Goal: Check status: Check status

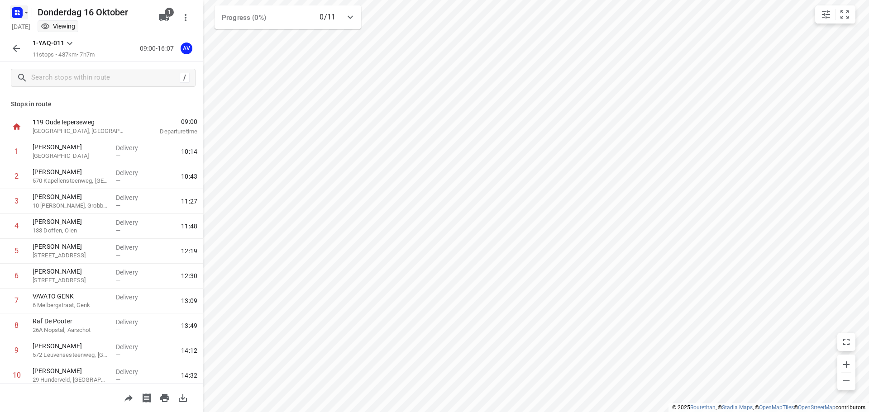
click at [22, 9] on rect "button" at bounding box center [17, 12] width 11 height 11
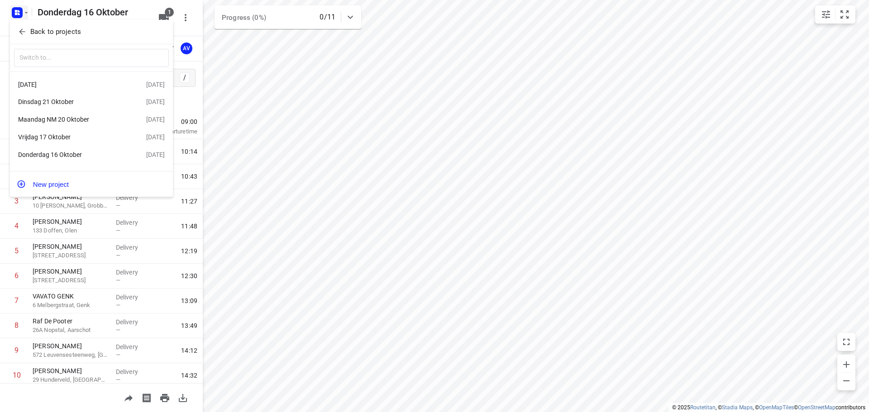
click at [77, 138] on div "Vrijdag 17 Oktober" at bounding box center [70, 136] width 104 height 7
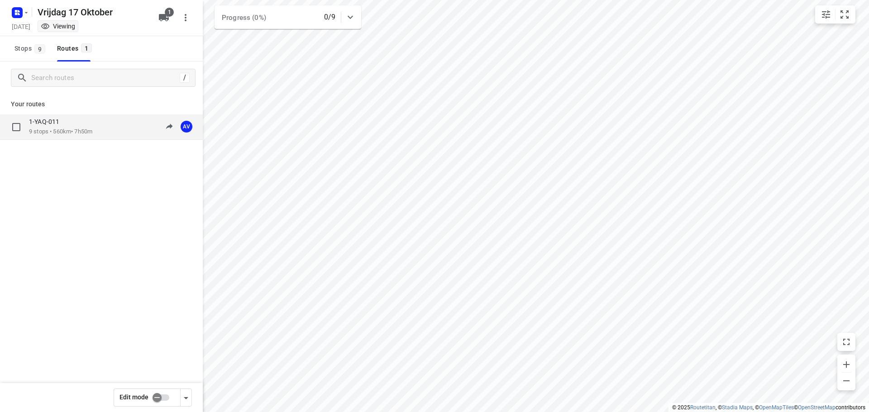
click at [104, 131] on div "1-YAQ-011 9 stops • 560km • 7h50m 09:00-16:50 AV" at bounding box center [116, 127] width 174 height 19
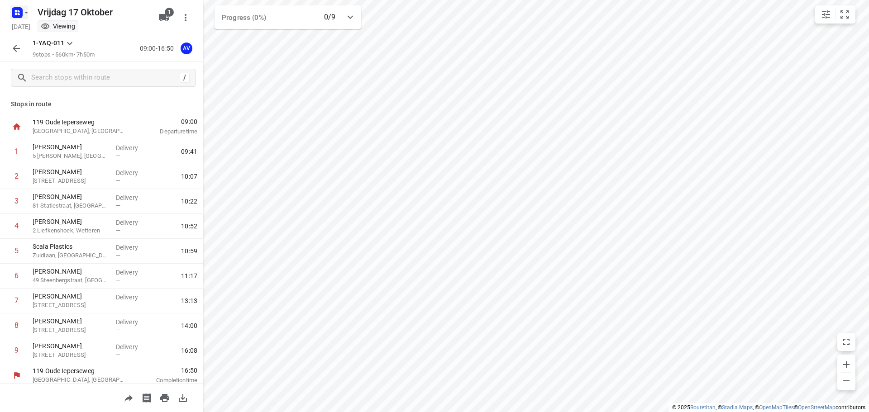
click at [20, 13] on rect "button" at bounding box center [17, 12] width 11 height 11
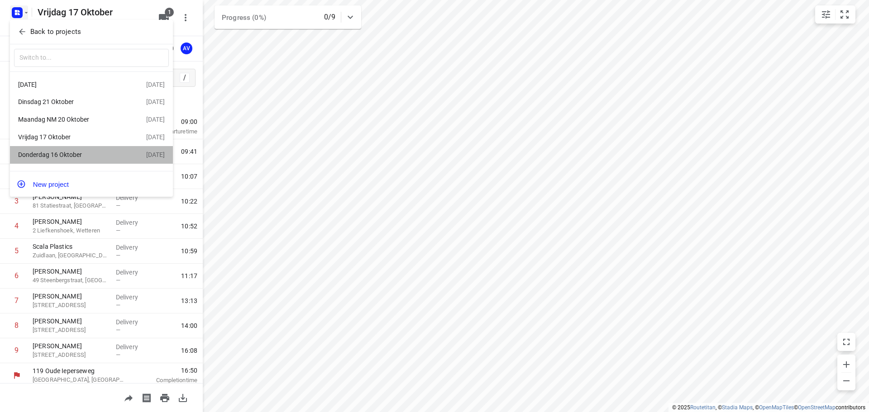
click at [78, 157] on div "Donderdag 16 Oktober" at bounding box center [70, 154] width 104 height 7
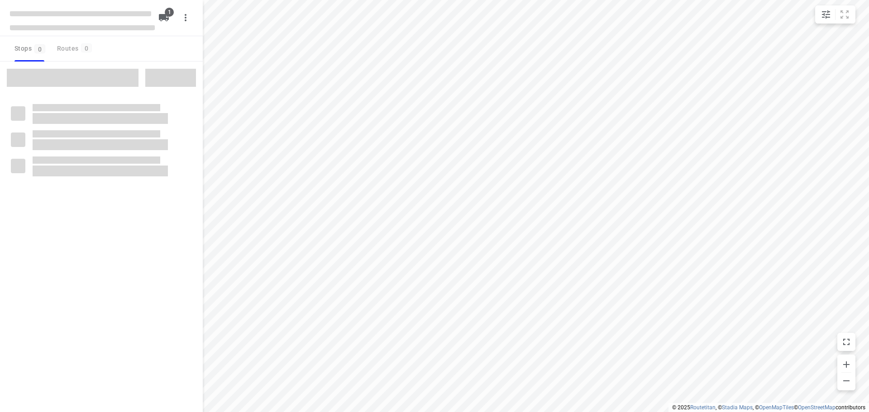
type input "distance"
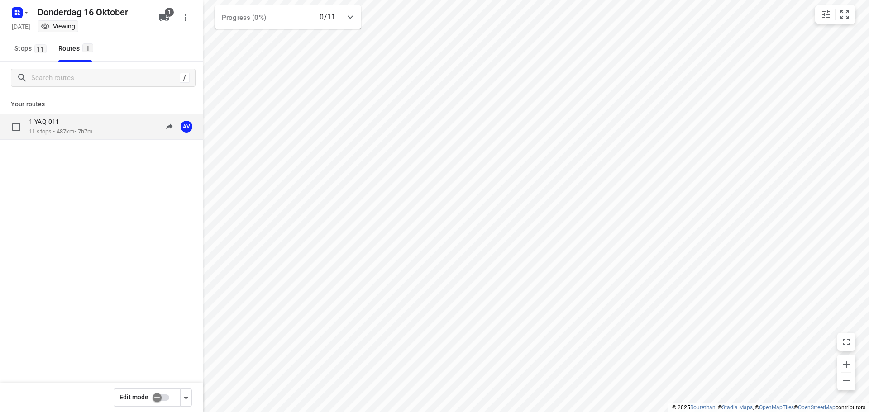
click at [109, 130] on div "1-YAQ-011 11 stops • 487km • 7h7m 09:00-16:07 AV" at bounding box center [116, 127] width 174 height 19
